Goal: Task Accomplishment & Management: Use online tool/utility

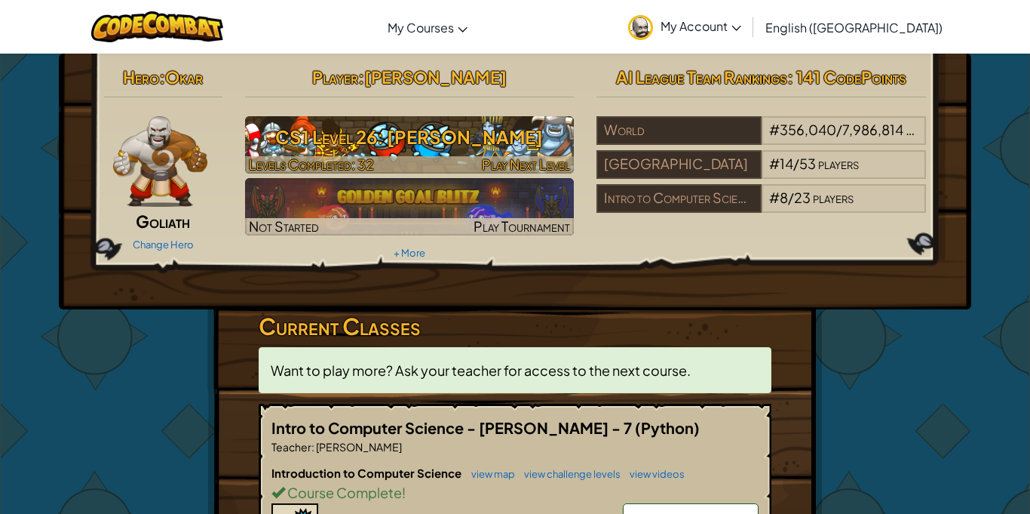
click at [496, 151] on h3 "CS1 Level 26: [PERSON_NAME]" at bounding box center [410, 137] width 330 height 34
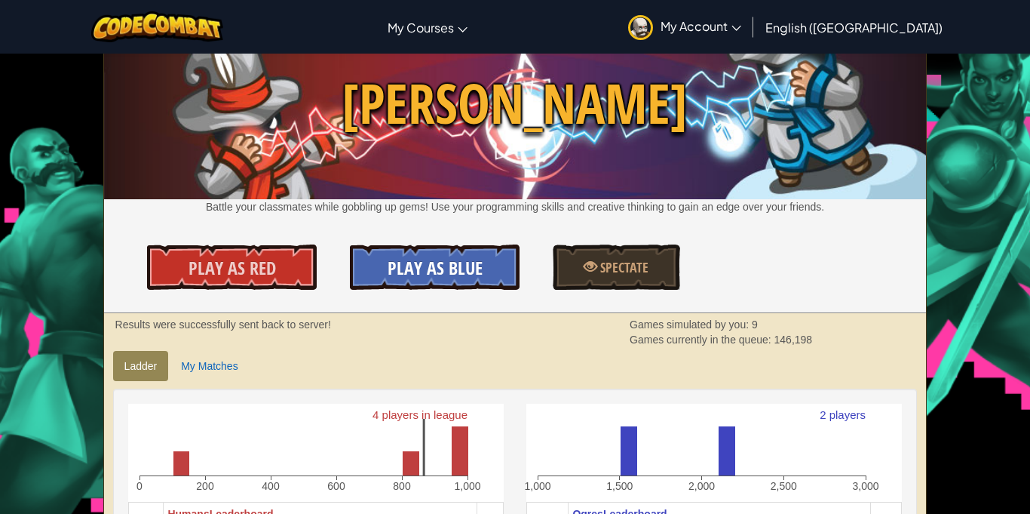
scroll to position [57, 0]
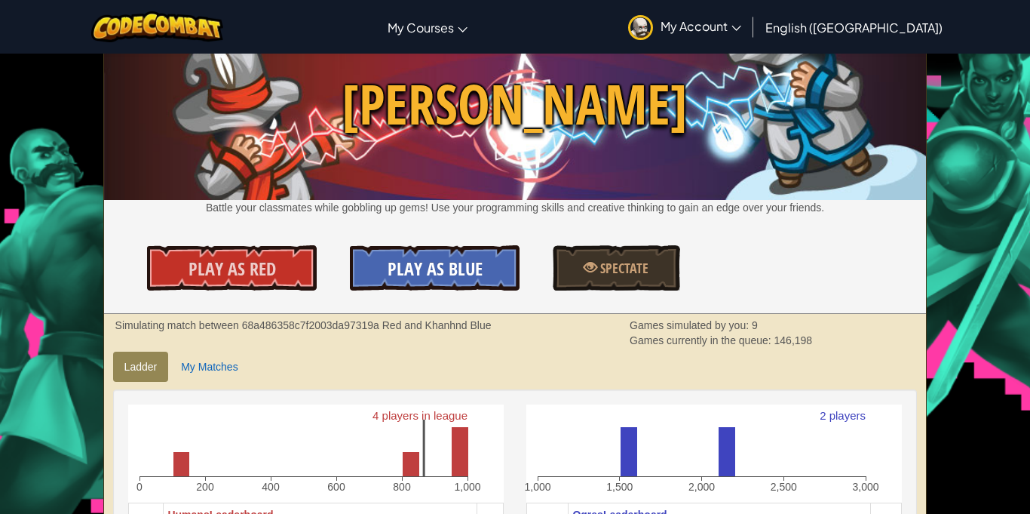
click at [441, 268] on span "Play As Blue" at bounding box center [435, 268] width 95 height 24
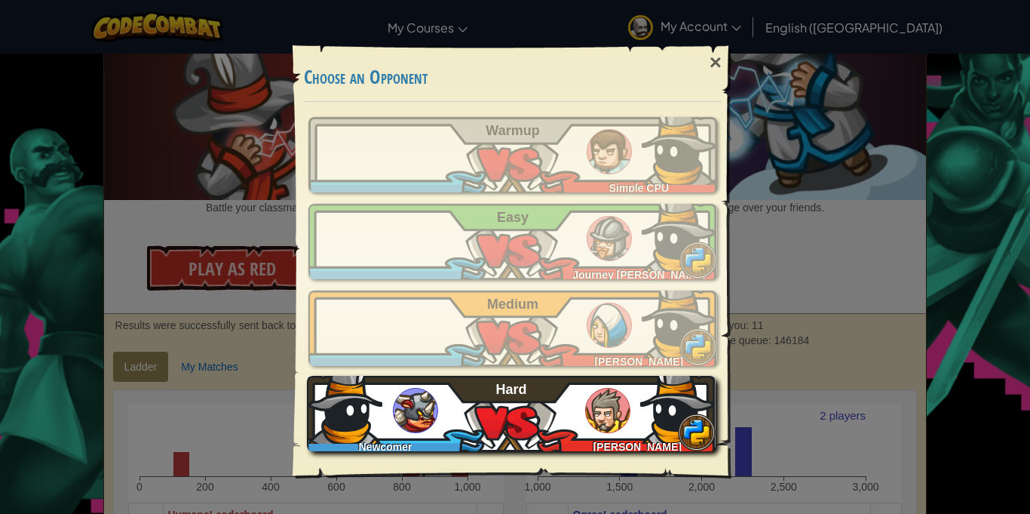
click at [379, 394] on img at bounding box center [344, 405] width 75 height 75
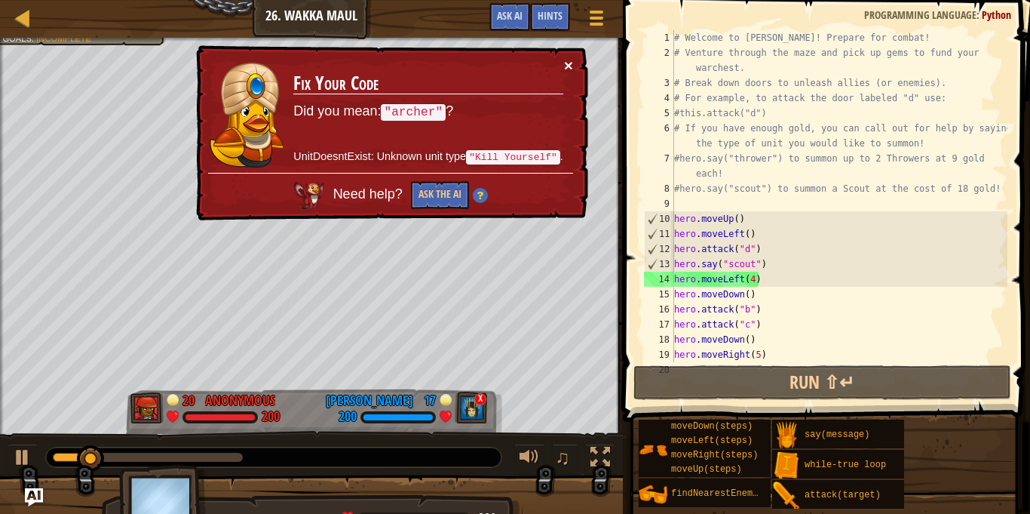
click at [572, 67] on button "×" at bounding box center [568, 65] width 9 height 16
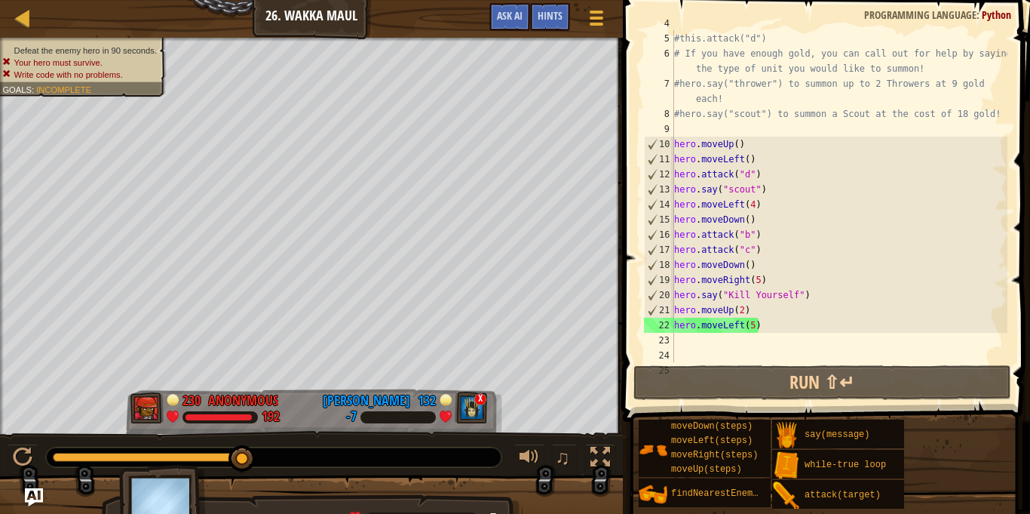
scroll to position [77, 0]
click at [675, 277] on div "#this.attack("d") # If you have enough gold, you can call out for help by sayin…" at bounding box center [839, 210] width 336 height 362
type textarea "hero.moveRight(5)"
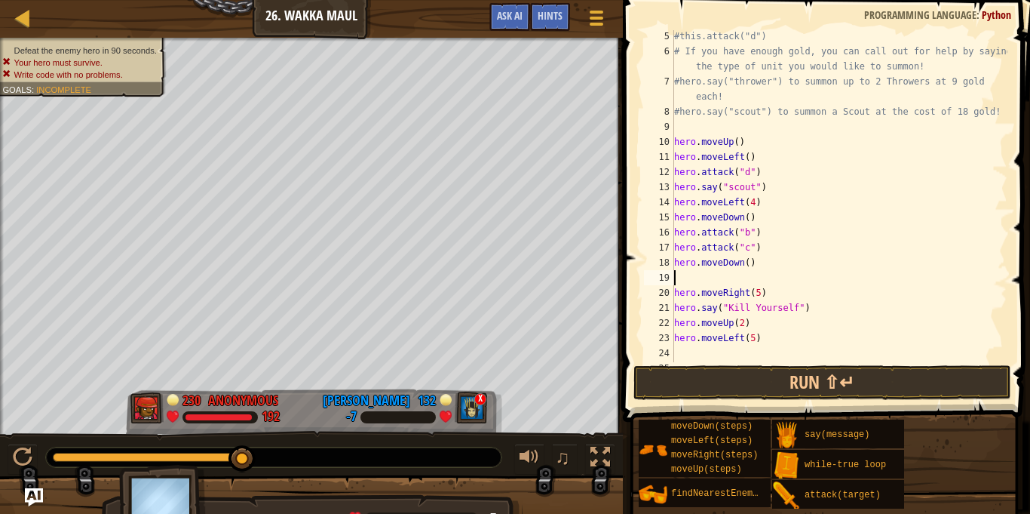
click at [679, 274] on div "#this.attack("d") # If you have enough gold, you can call out for help by sayin…" at bounding box center [839, 210] width 336 height 362
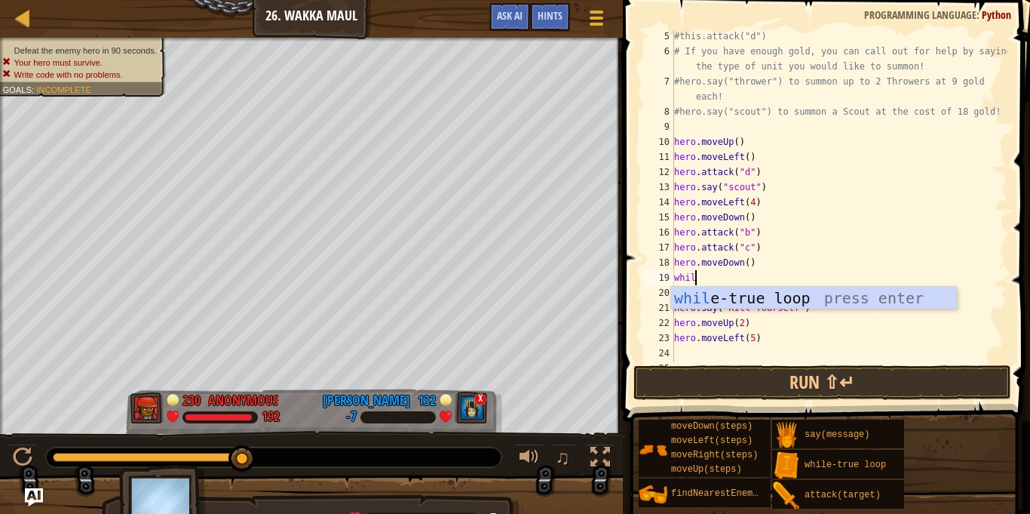
scroll to position [7, 3]
type textarea "while"
click at [814, 294] on div "while -true loop press enter" at bounding box center [813, 321] width 285 height 68
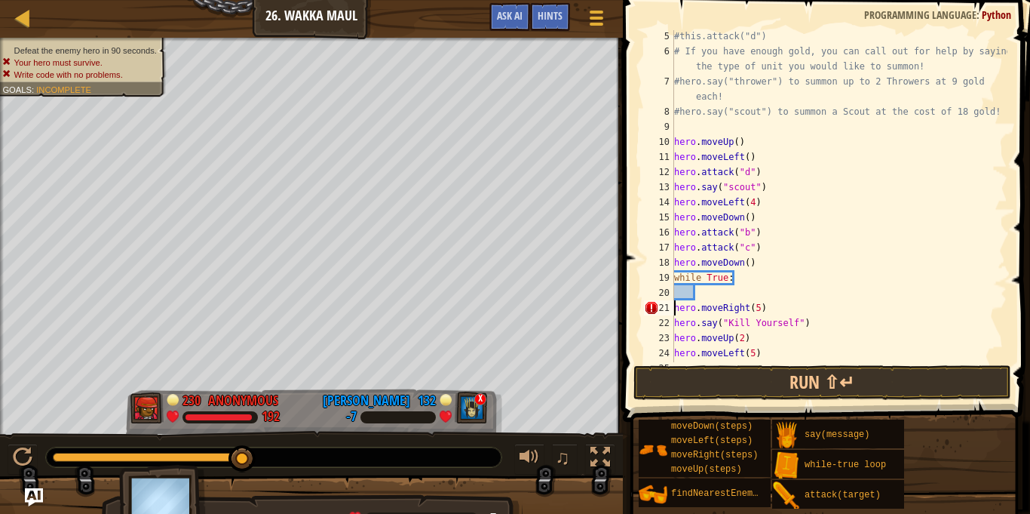
click at [677, 308] on div "#this.attack("d") # If you have enough gold, you can call out for help by sayin…" at bounding box center [839, 210] width 336 height 362
click at [675, 310] on div "#this.attack("d") # If you have enough gold, you can call out for help by sayin…" at bounding box center [839, 210] width 336 height 362
click at [676, 324] on div "#this.attack("d") # If you have enough gold, you can call out for help by sayin…" at bounding box center [839, 210] width 336 height 362
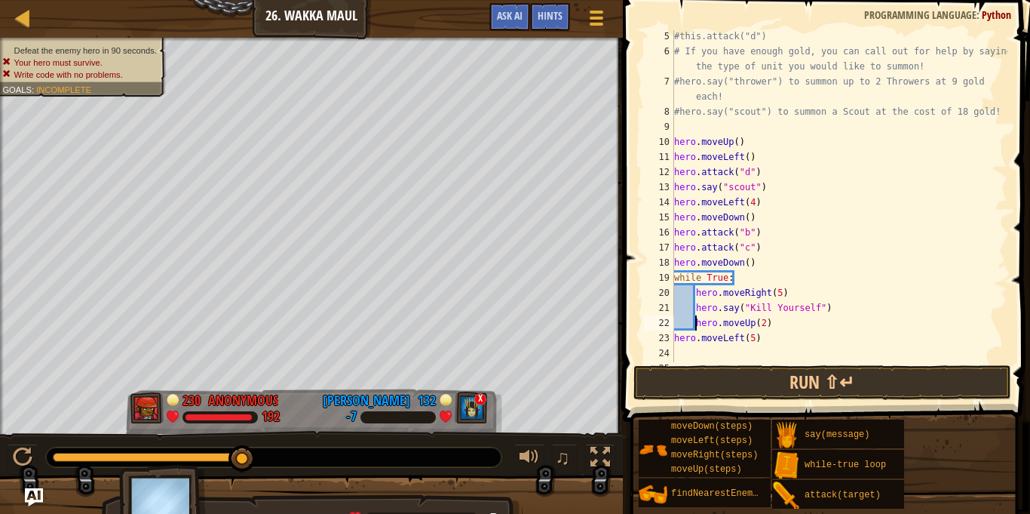
click at [675, 336] on div "#this.attack("d") # If you have enough gold, you can call out for help by sayin…" at bounding box center [839, 210] width 336 height 362
click at [754, 265] on div "#this.attack("d") # If you have enough gold, you can call out for help by sayin…" at bounding box center [839, 210] width 336 height 362
type textarea "h"
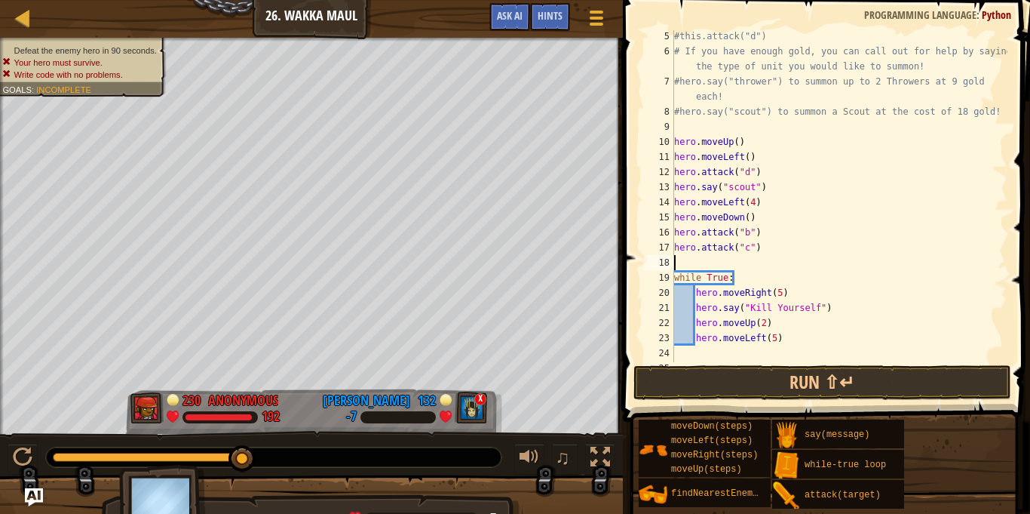
click at [698, 296] on div "#this.attack("d") # If you have enough gold, you can call out for help by sayin…" at bounding box center [839, 210] width 336 height 362
type textarea "hero.moveRight(5)"
click at [700, 294] on div "#this.attack("d") # If you have enough gold, you can call out for help by sayin…" at bounding box center [839, 210] width 336 height 362
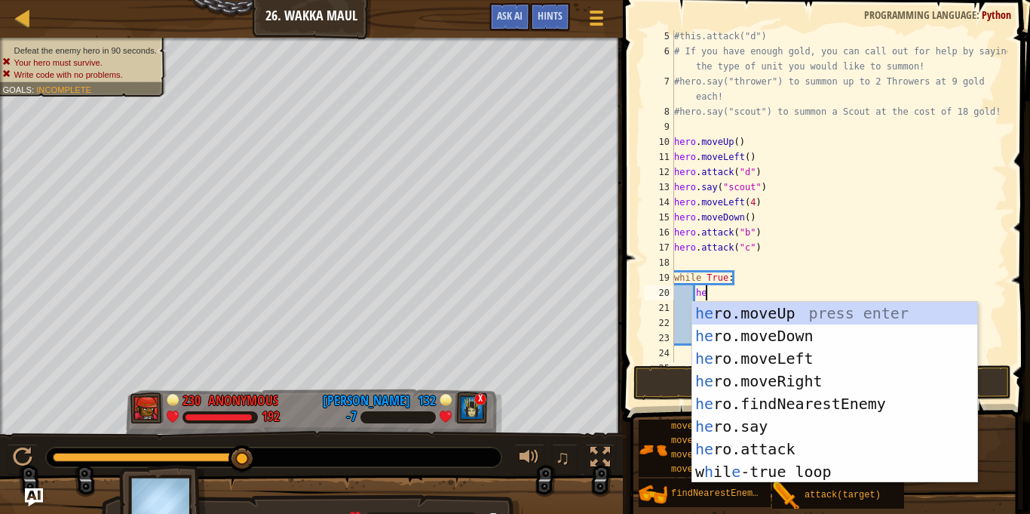
type textarea "hero"
click at [727, 342] on div "hero .moveUp press enter hero .moveDown press enter hero .moveLeft press enter …" at bounding box center [834, 415] width 285 height 226
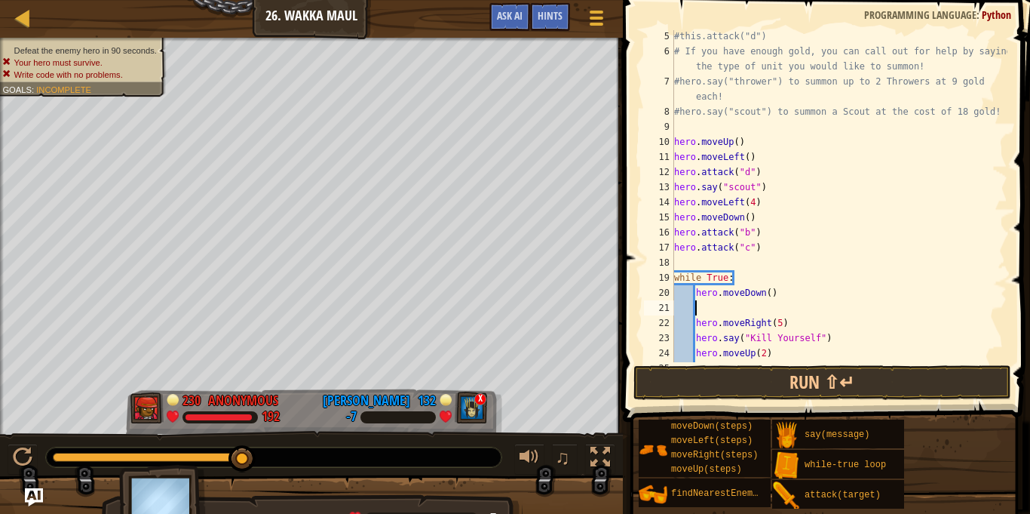
scroll to position [7, 0]
type textarea "hero.moveDown()"
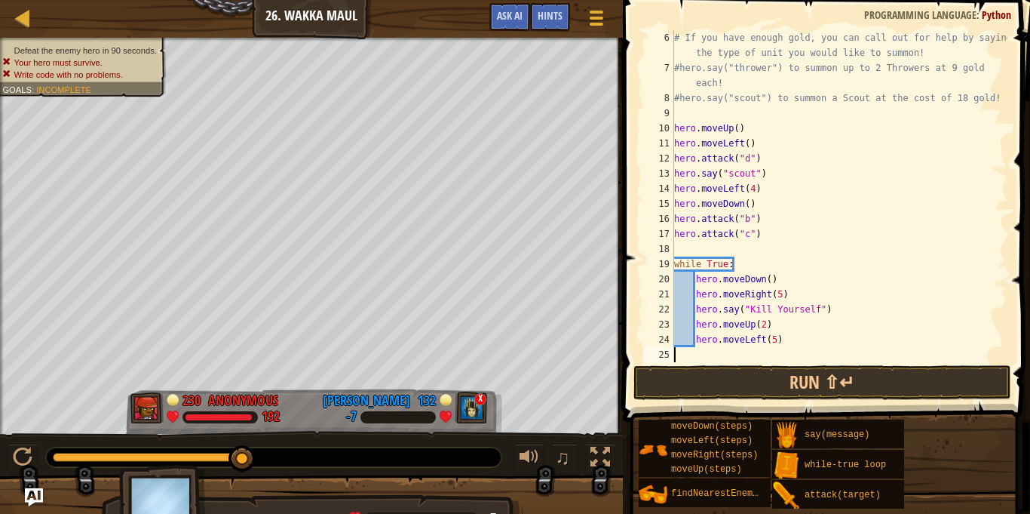
click at [706, 361] on div "# If you have enough gold, you can call out for help by saying the type of unit…" at bounding box center [839, 218] width 336 height 377
click at [706, 367] on button "Run ⇧↵" at bounding box center [823, 382] width 378 height 35
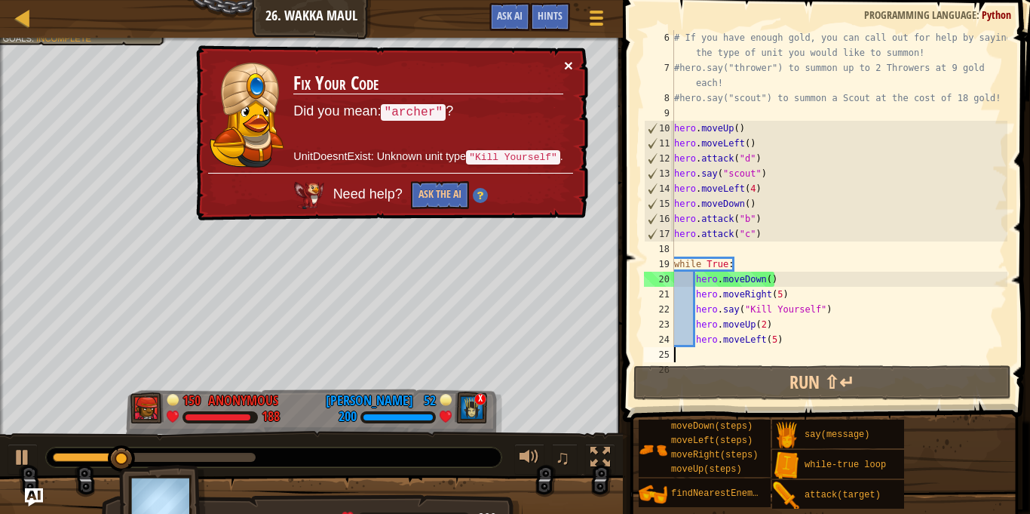
click at [570, 71] on button "×" at bounding box center [568, 65] width 9 height 16
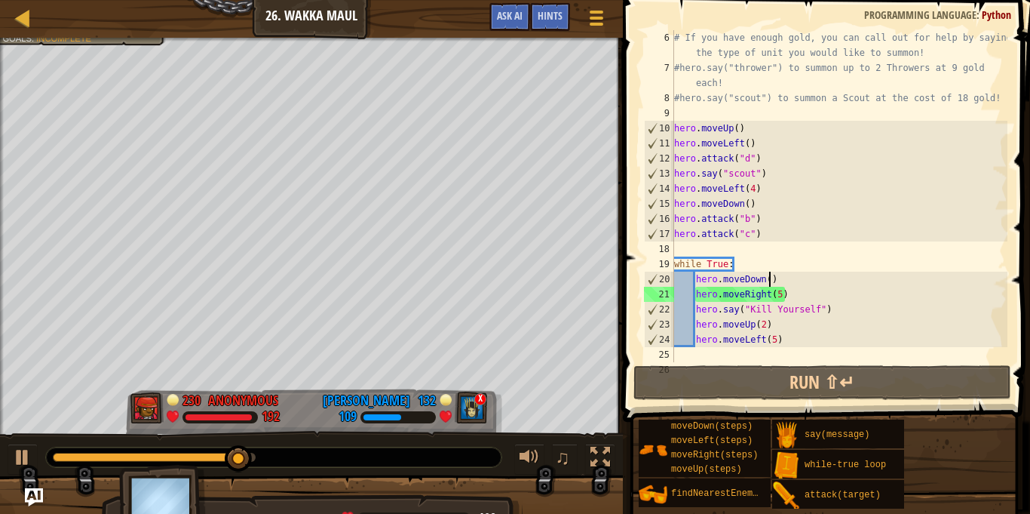
click at [770, 283] on div "# If you have enough gold, you can call out for help by saying the type of unit…" at bounding box center [839, 218] width 336 height 377
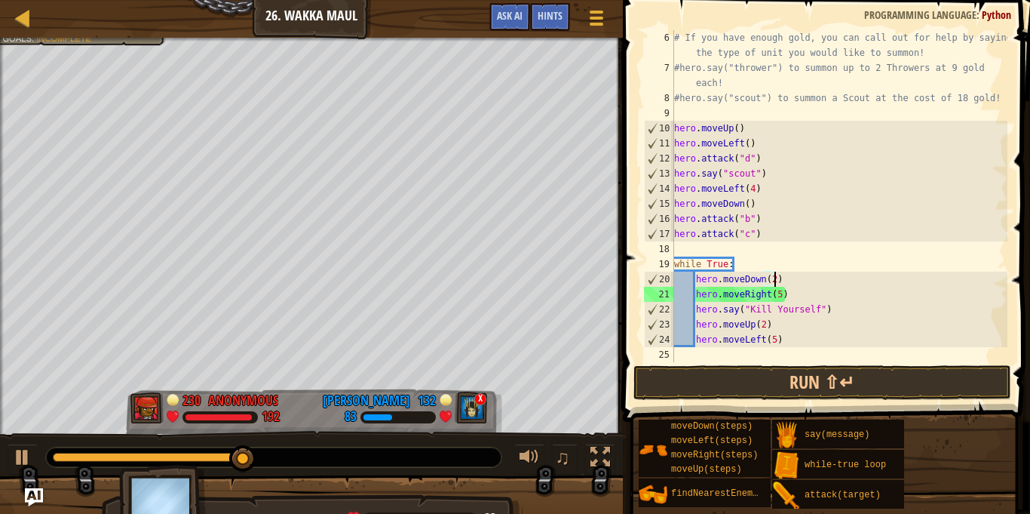
scroll to position [7, 14]
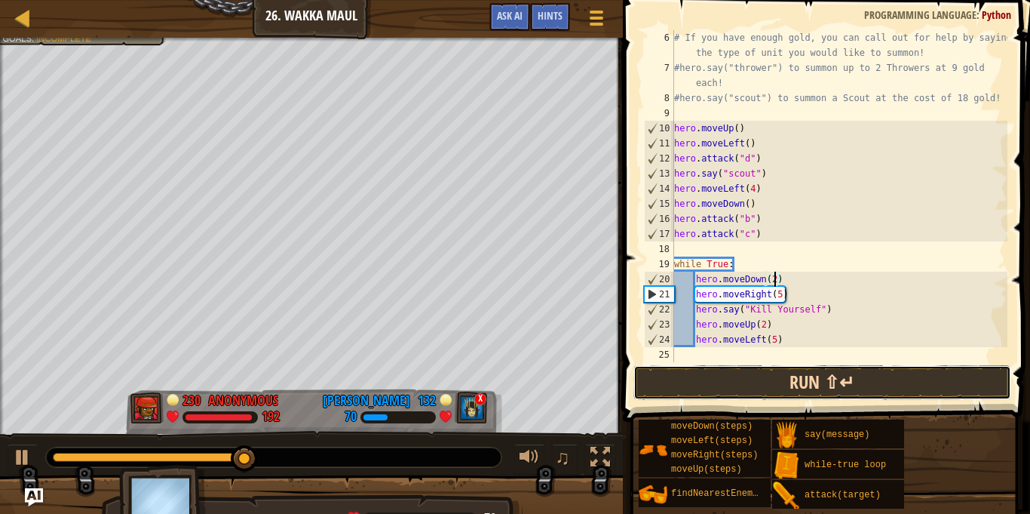
click at [778, 387] on button "Run ⇧↵" at bounding box center [823, 382] width 378 height 35
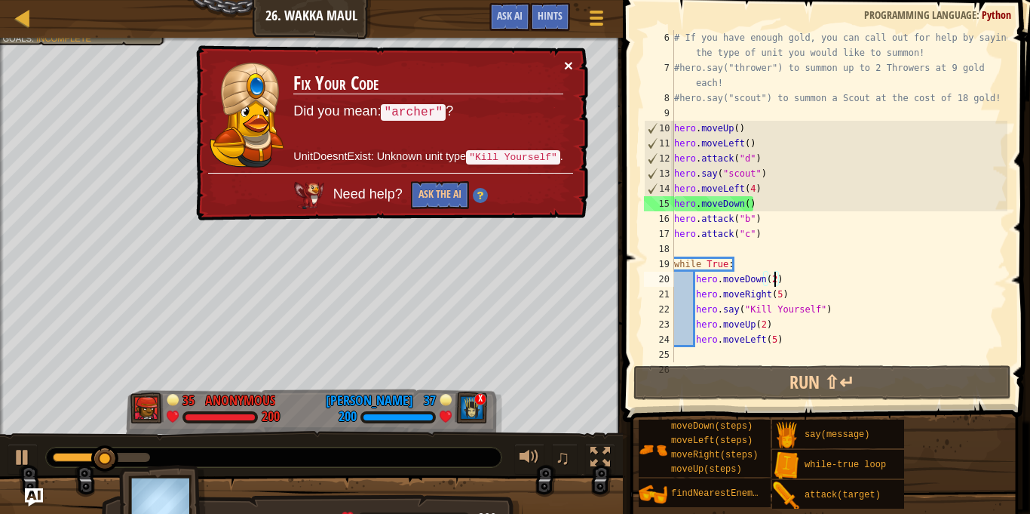
click at [564, 59] on button "×" at bounding box center [568, 65] width 9 height 16
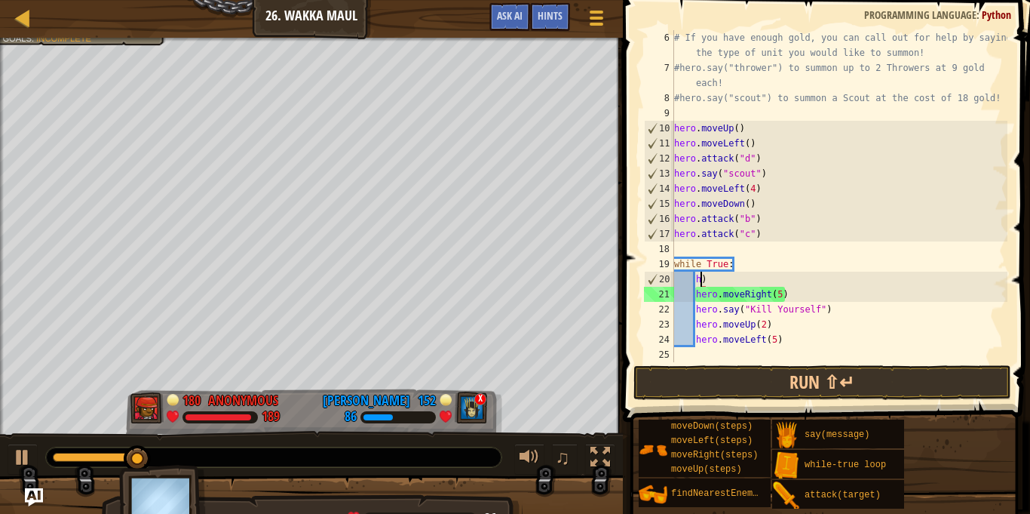
type textarea ")"
click at [753, 281] on div "# If you have enough gold, you can call out for help by saying the type of unit…" at bounding box center [839, 218] width 336 height 377
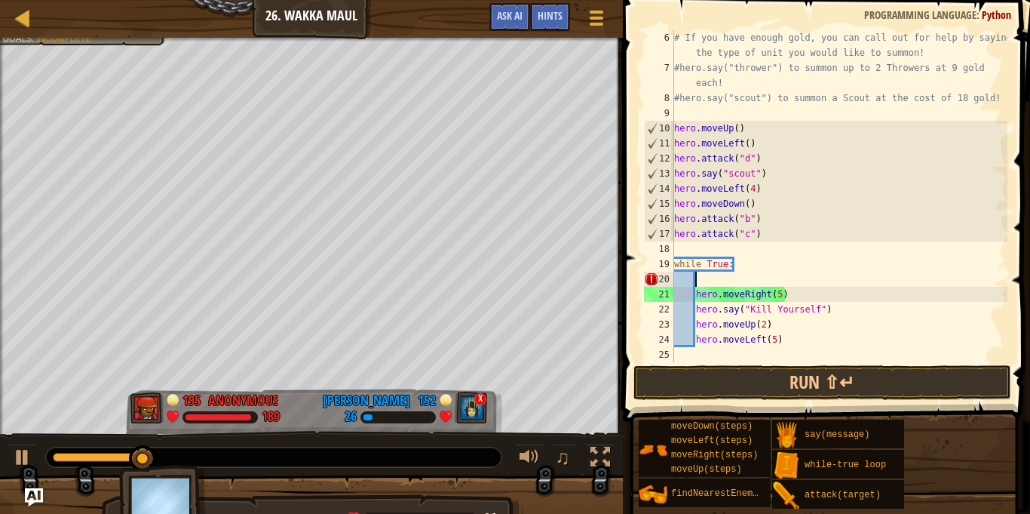
scroll to position [7, 2]
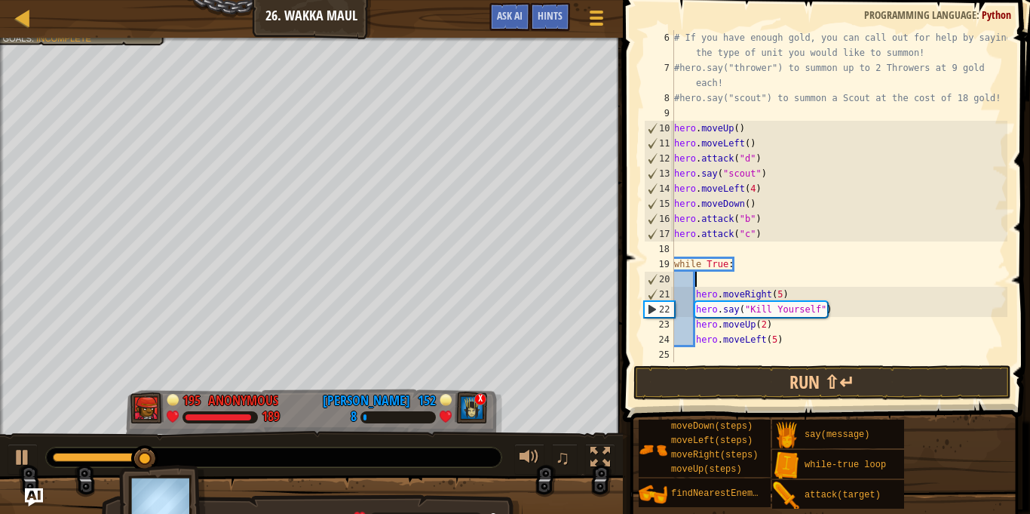
click at [743, 249] on div "# If you have enough gold, you can call out for help by saying the type of unit…" at bounding box center [839, 218] width 336 height 377
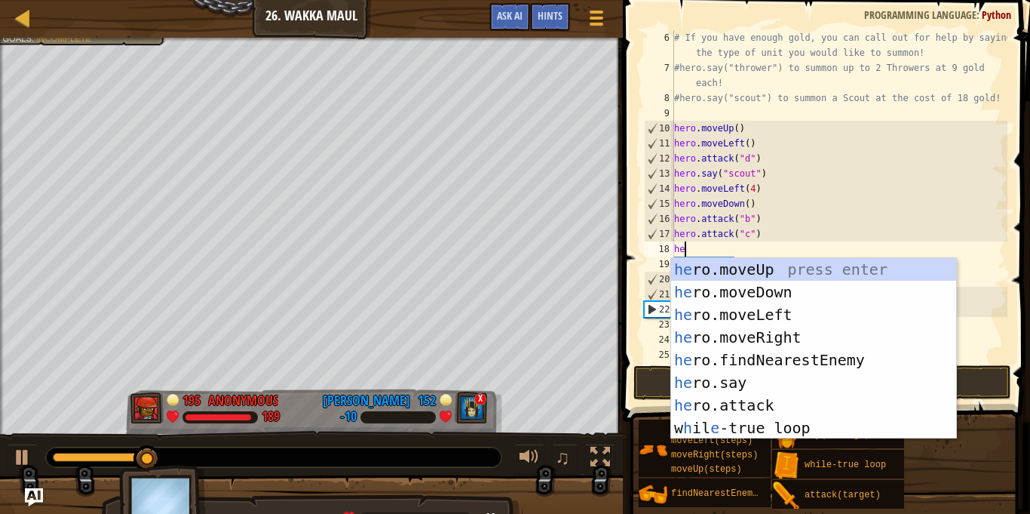
type textarea "hero"
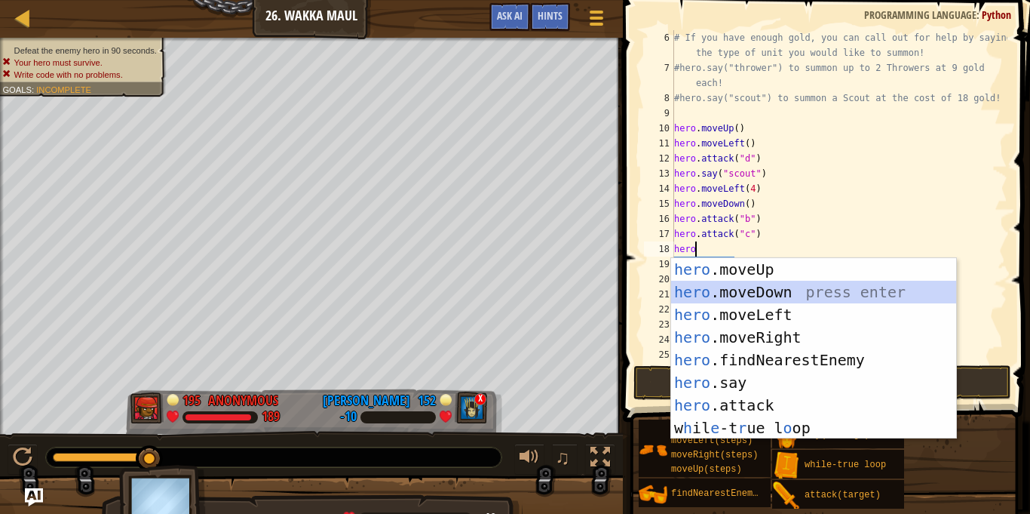
click at [774, 284] on div "hero .moveUp press enter hero .moveDown press enter hero .moveLeft press enter …" at bounding box center [813, 371] width 285 height 226
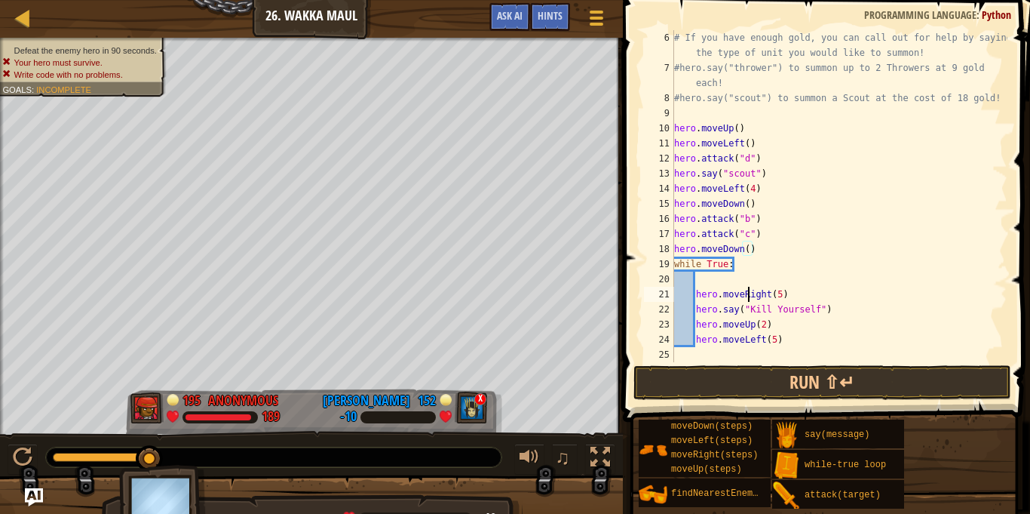
click at [747, 295] on div "# If you have enough gold, you can call out for help by saying the type of unit…" at bounding box center [839, 218] width 336 height 377
type textarea "hero.moveRight(5)"
click at [748, 287] on div "# If you have enough gold, you can call out for help by saying the type of unit…" at bounding box center [839, 218] width 336 height 377
click at [747, 278] on div "# If you have enough gold, you can call out for help by saying the type of unit…" at bounding box center [839, 218] width 336 height 377
click at [793, 318] on div "# If you have enough gold, you can call out for help by saying the type of unit…" at bounding box center [839, 218] width 336 height 377
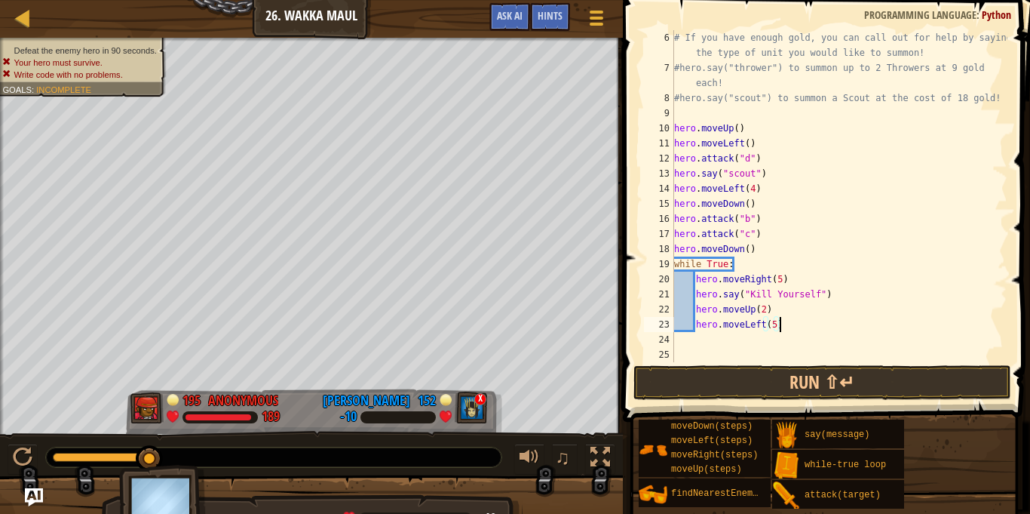
type textarea "hero.moveLeft(5)"
type textarea "e"
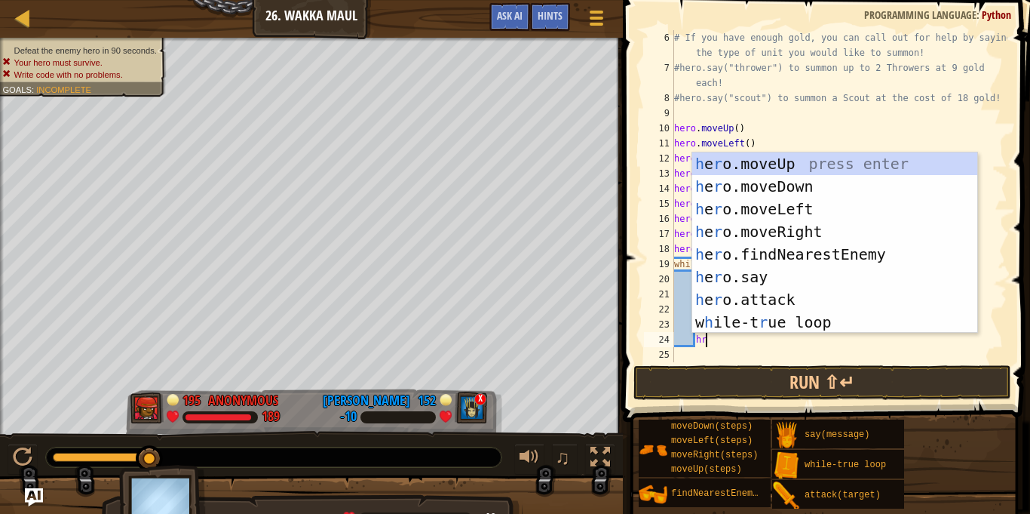
type textarea "hro"
click at [850, 192] on div "h e ro .moveUp press enter h e ro .moveDown press enter h e ro .moveLeft press …" at bounding box center [834, 265] width 285 height 226
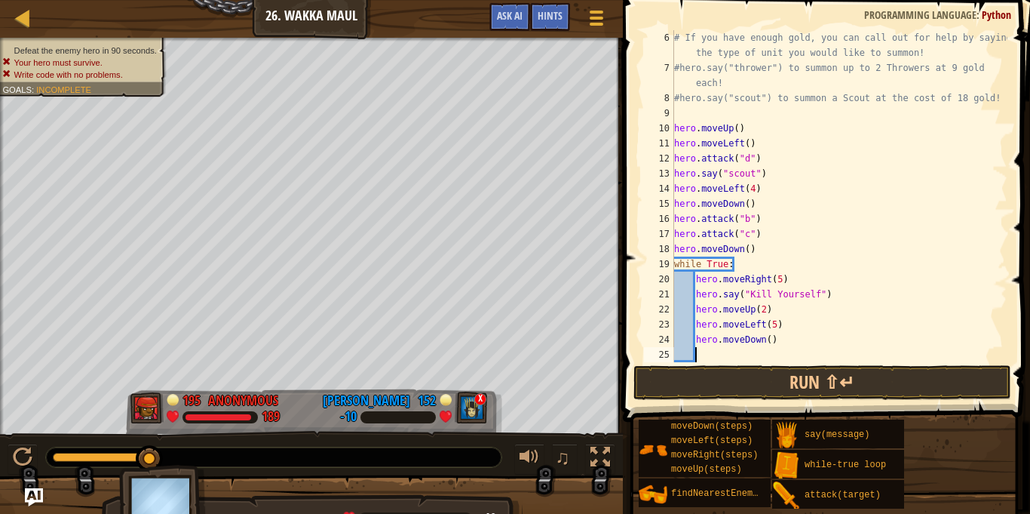
click at [769, 342] on div "# If you have enough gold, you can call out for help by saying the type of unit…" at bounding box center [839, 218] width 336 height 377
click at [767, 376] on button "Run ⇧↵" at bounding box center [823, 382] width 378 height 35
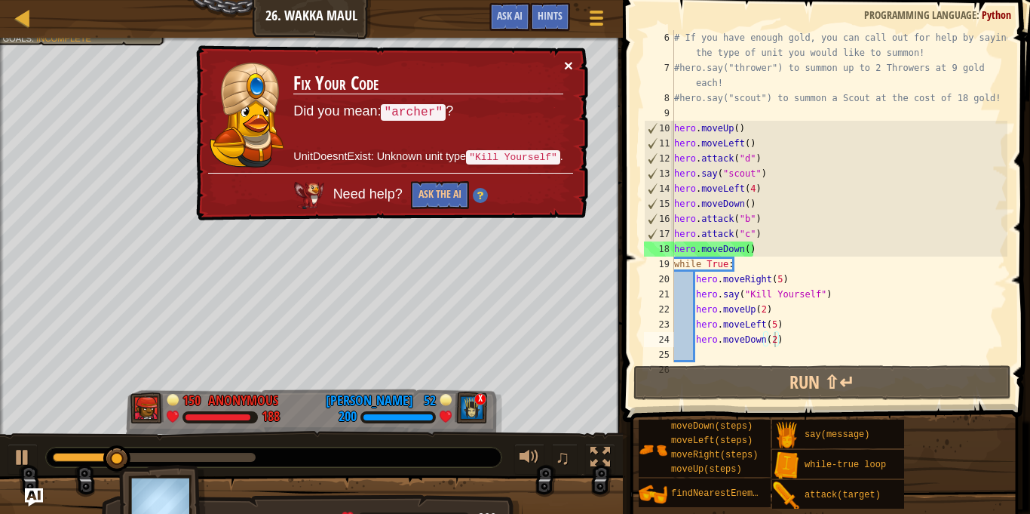
click at [567, 66] on button "×" at bounding box center [568, 65] width 9 height 16
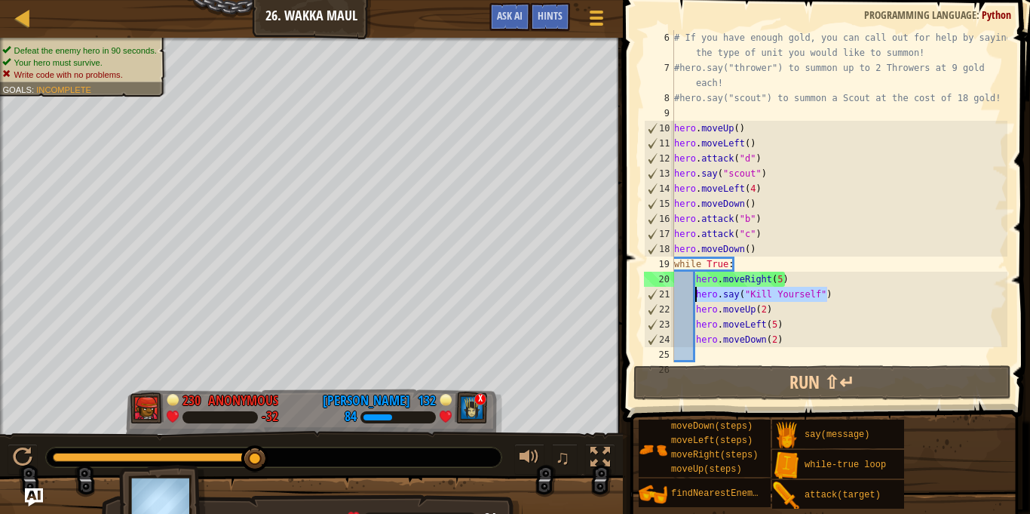
drag, startPoint x: 832, startPoint y: 293, endPoint x: 696, endPoint y: 296, distance: 135.8
click at [696, 296] on div "# If you have enough gold, you can call out for help by saying the type of unit…" at bounding box center [839, 218] width 336 height 377
type textarea "hero.say("Kill Yourself")"
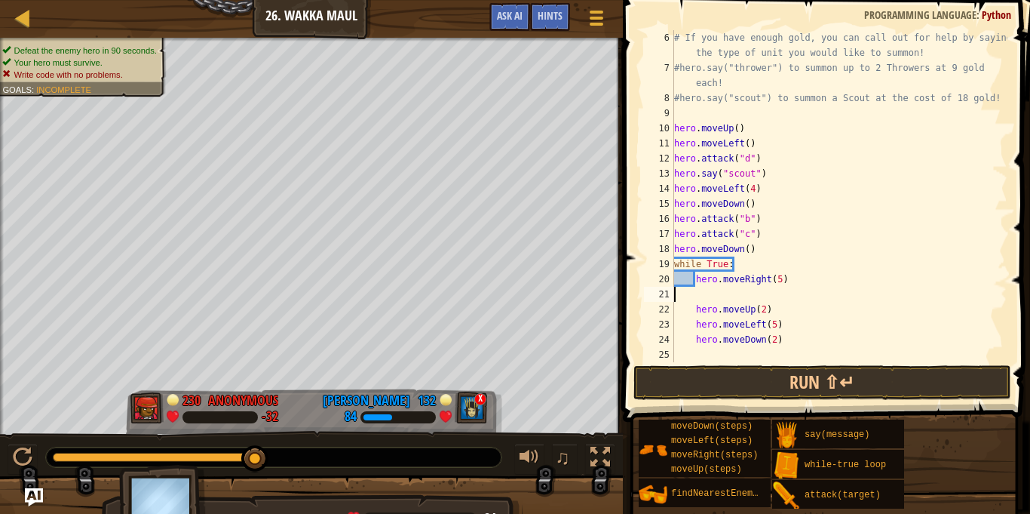
scroll to position [7, 0]
type textarea "hero.moveRight(5)"
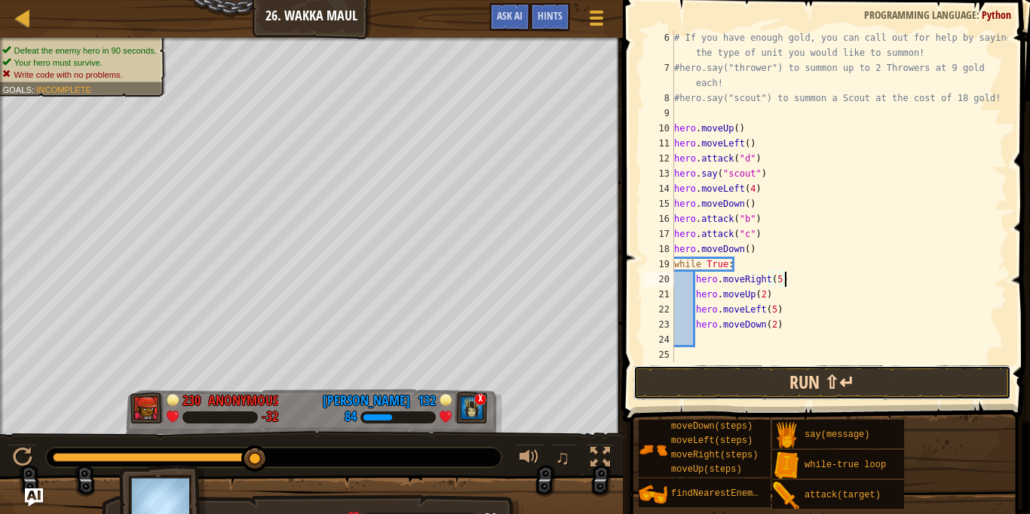
click at [716, 373] on button "Run ⇧↵" at bounding box center [823, 382] width 378 height 35
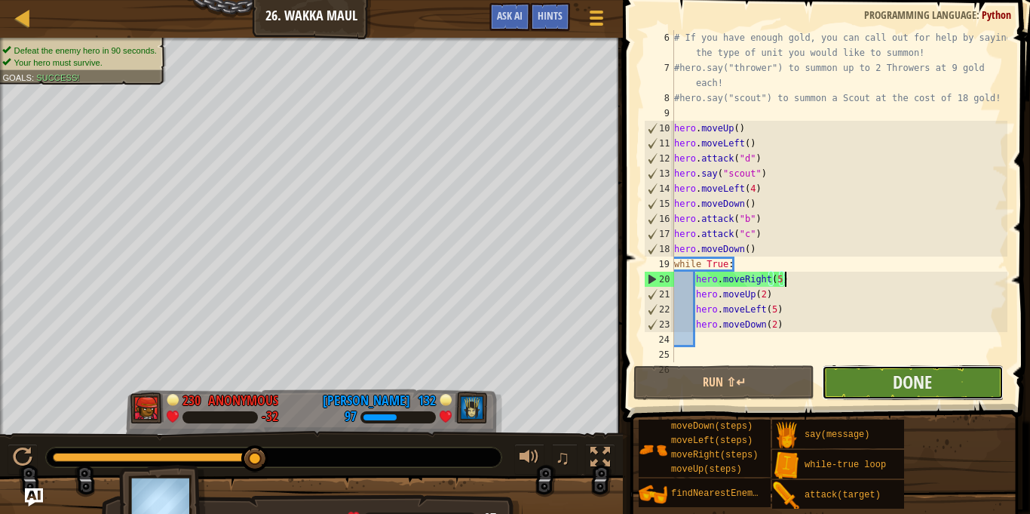
click at [883, 373] on button "Done" at bounding box center [912, 382] width 181 height 35
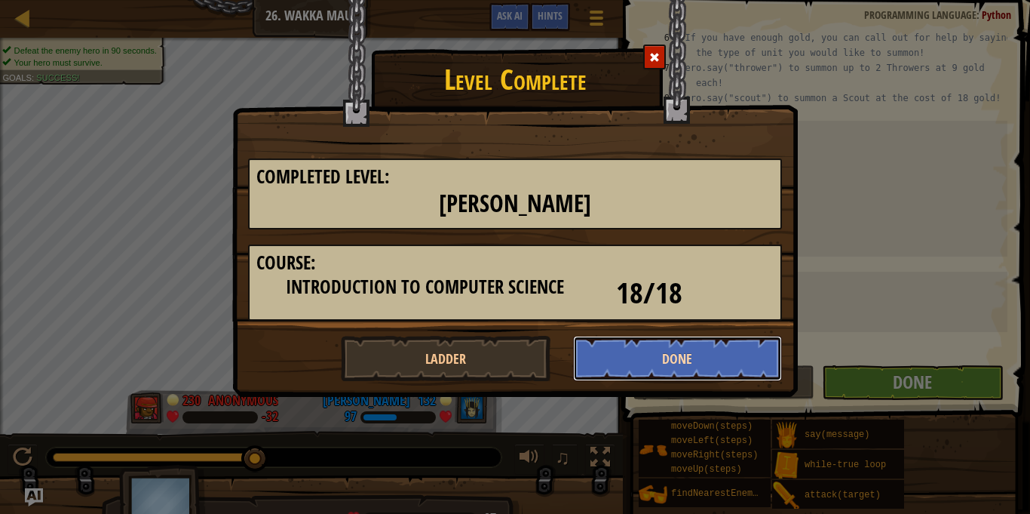
click at [632, 350] on button "Done" at bounding box center [678, 358] width 210 height 45
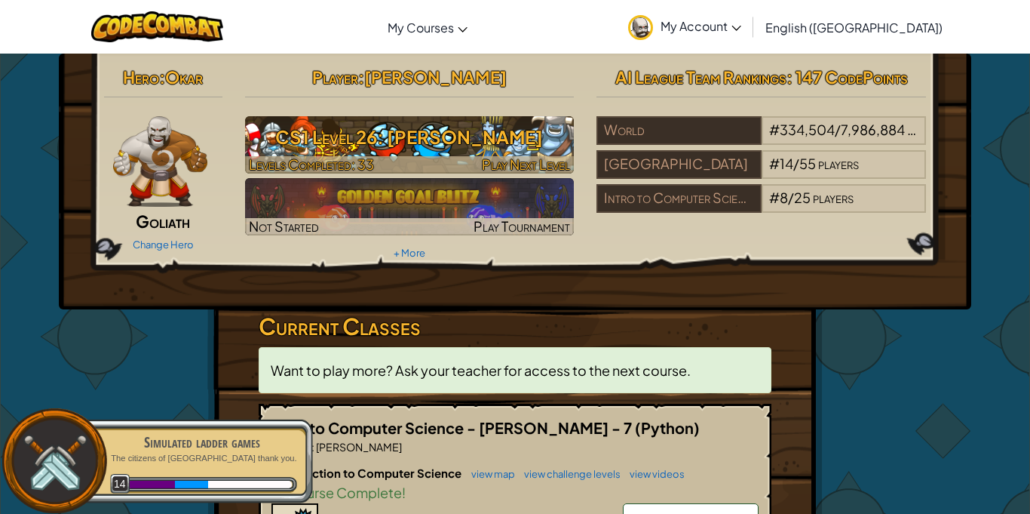
click at [496, 142] on h3 "CS1 Level 26: [PERSON_NAME]" at bounding box center [410, 137] width 330 height 34
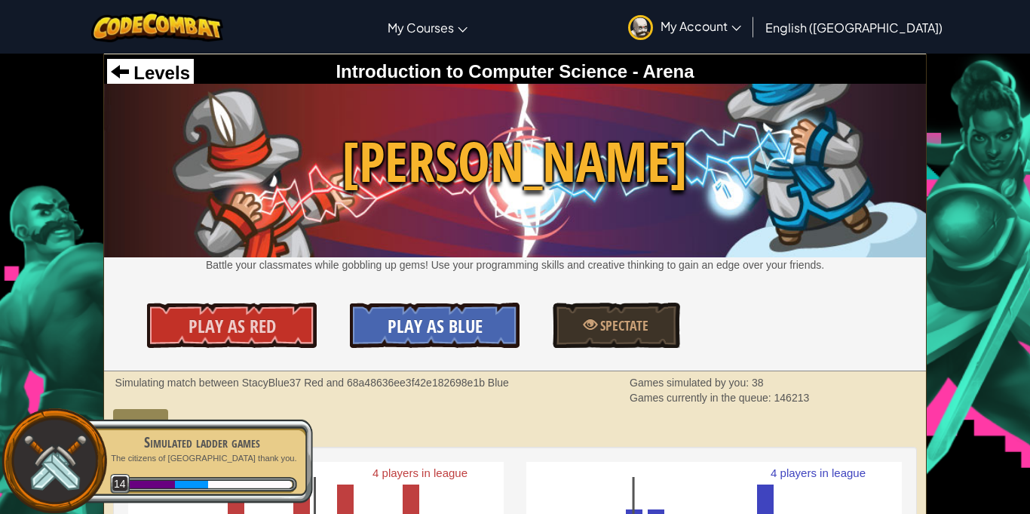
click at [515, 329] on link "Play As Blue" at bounding box center [434, 324] width 169 height 45
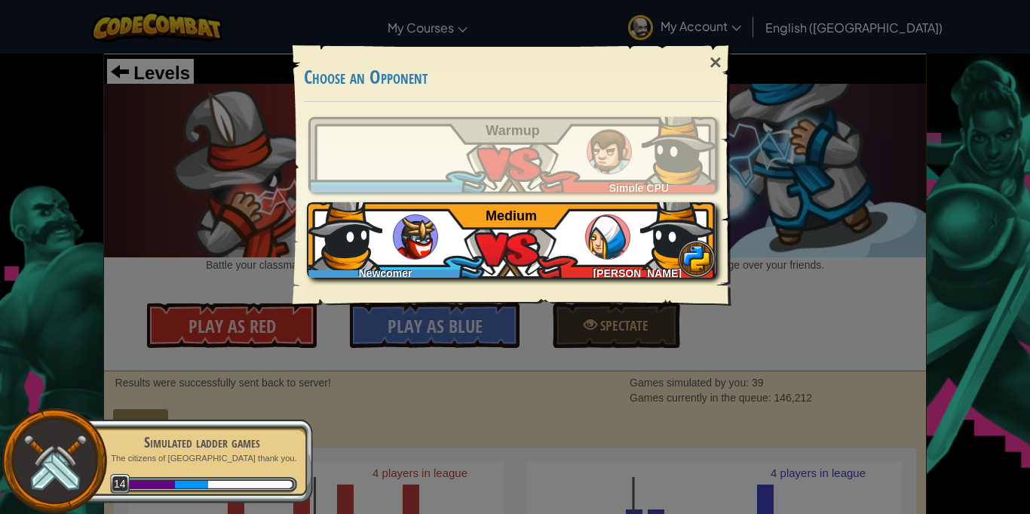
click at [514, 238] on div "Newcomer [PERSON_NAME] Medium" at bounding box center [511, 239] width 409 height 75
